Goal: Task Accomplishment & Management: Use online tool/utility

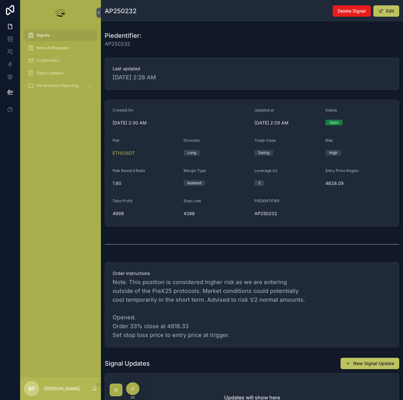
click at [44, 35] on span "Signals" at bounding box center [43, 35] width 13 height 5
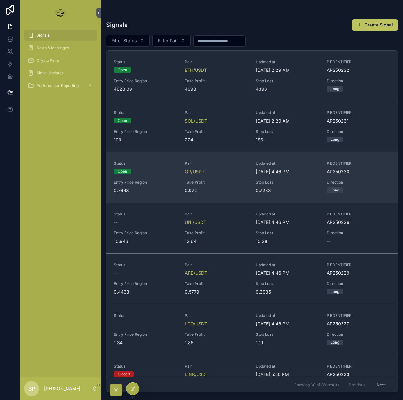
click at [178, 182] on div "Status Open Pair OP/USDT Updated at [DATE] 4:46 PM PIEDENTIFIER AP250230 Entry …" at bounding box center [252, 177] width 276 height 33
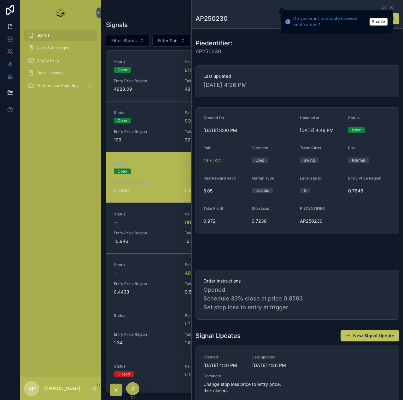
click at [380, 23] on button "Enable" at bounding box center [379, 22] width 18 height 8
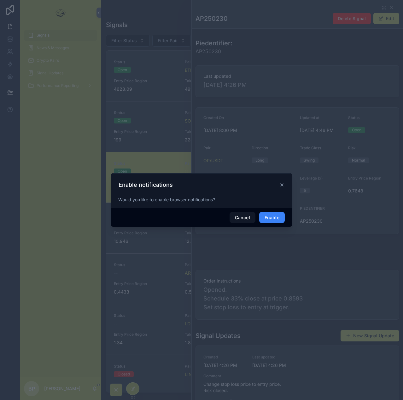
click at [276, 216] on button "Enable" at bounding box center [272, 217] width 26 height 11
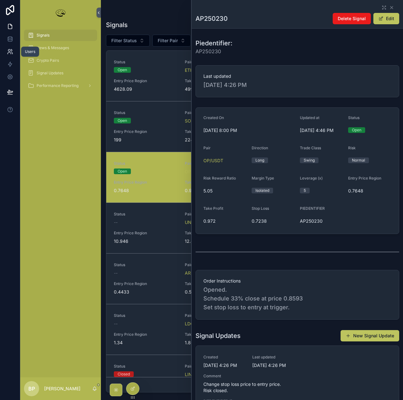
click at [10, 53] on icon at bounding box center [10, 52] width 6 height 6
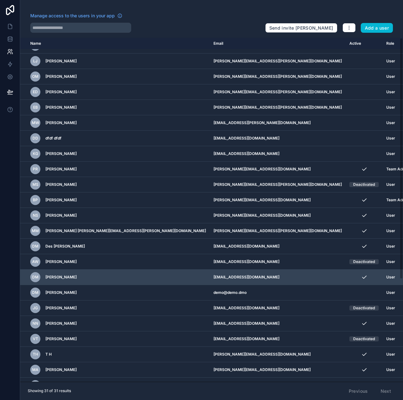
scroll to position [146, 0]
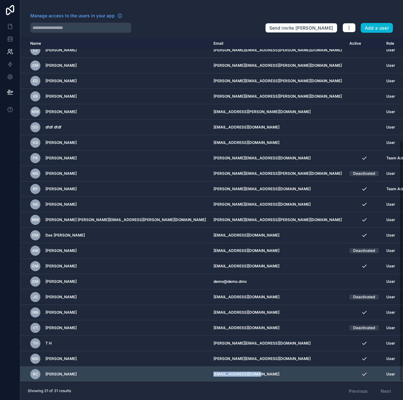
drag, startPoint x: 226, startPoint y: 376, endPoint x: 177, endPoint y: 374, distance: 48.9
click at [210, 374] on td "[EMAIL_ADDRESS][DOMAIN_NAME]" at bounding box center [278, 374] width 136 height 15
copy td "[EMAIL_ADDRESS][DOMAIN_NAME]"
